Goal: Find contact information: Find contact information

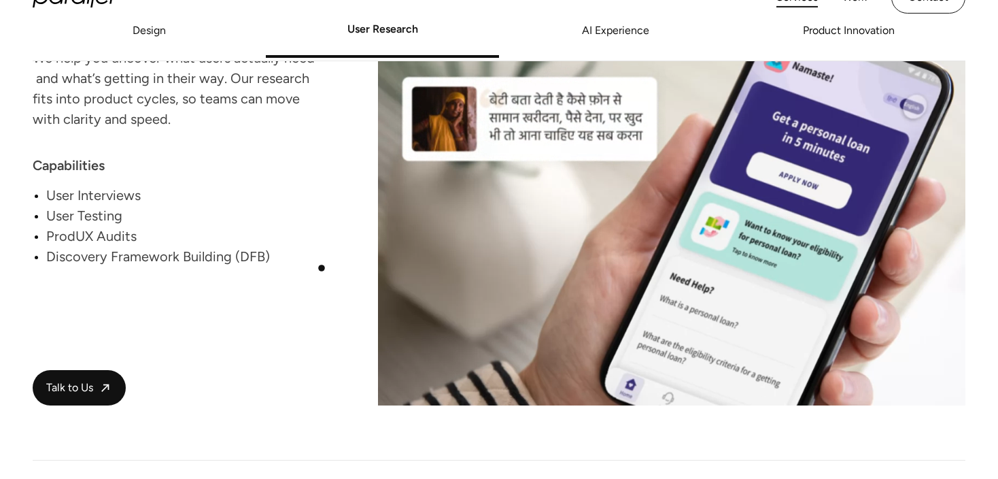
scroll to position [1833, 0]
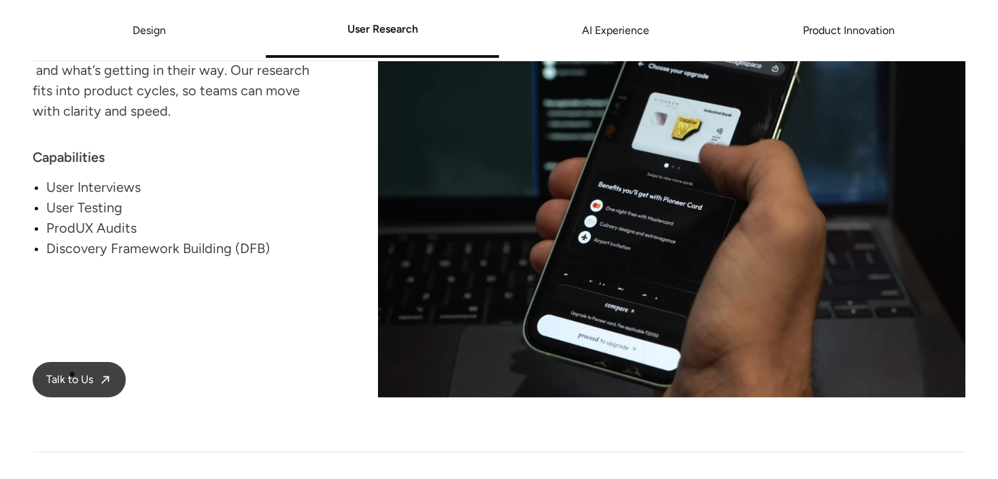
click at [72, 374] on span "Talk to Us" at bounding box center [69, 380] width 47 height 14
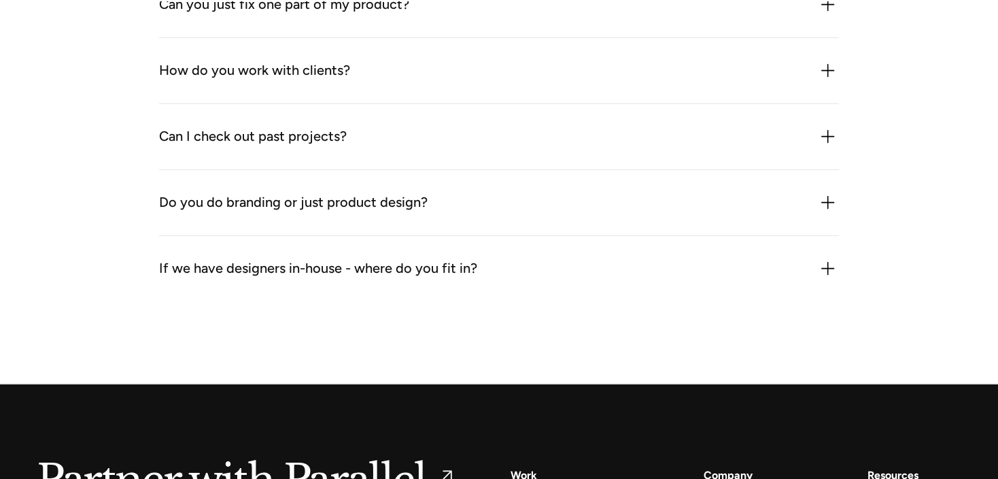
scroll to position [1836, 0]
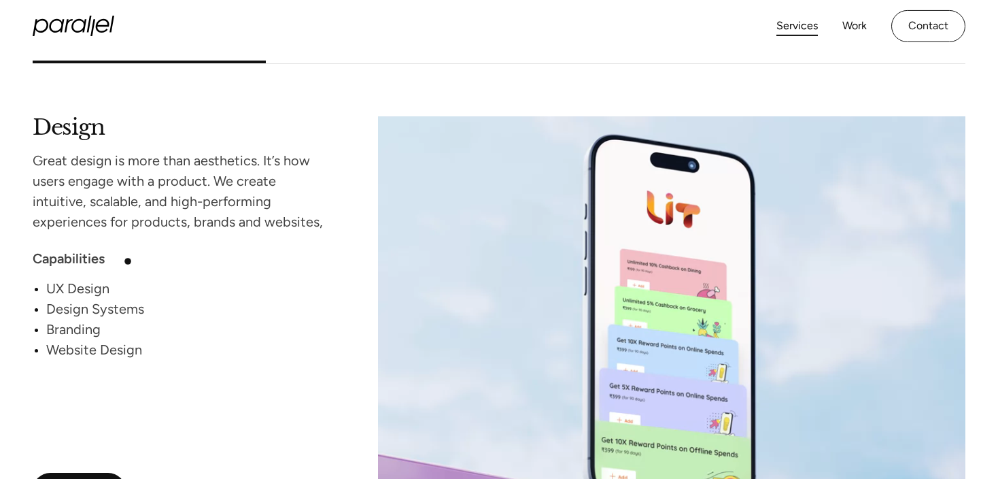
scroll to position [1156, 0]
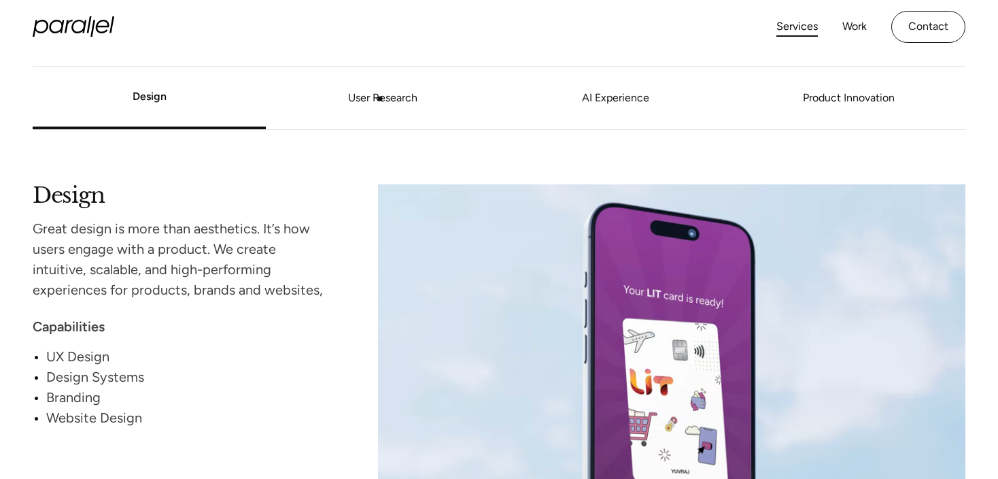
click at [380, 99] on link "User Research" at bounding box center [382, 99] width 233 height 8
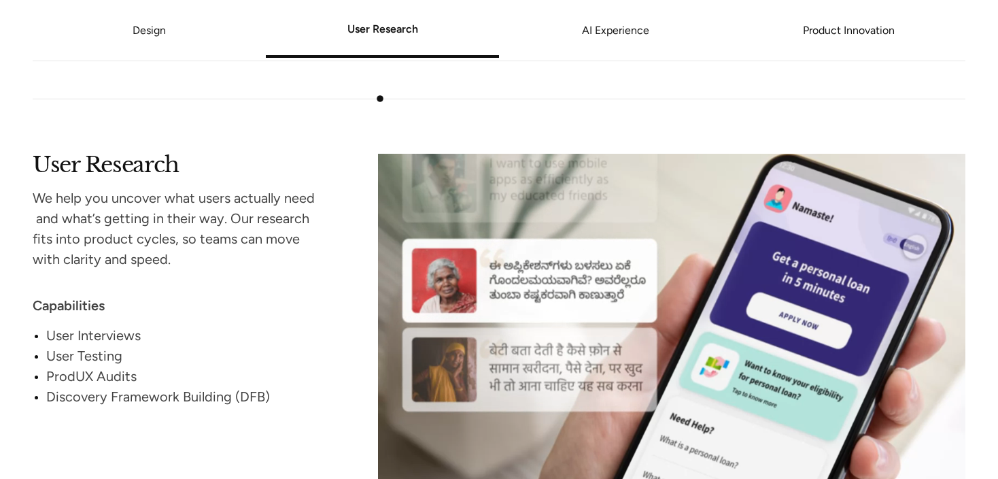
scroll to position [1692, 0]
